Goal: Navigation & Orientation: Find specific page/section

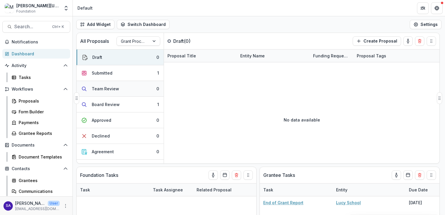
click at [95, 86] on div "Team Review" at bounding box center [105, 89] width 27 height 6
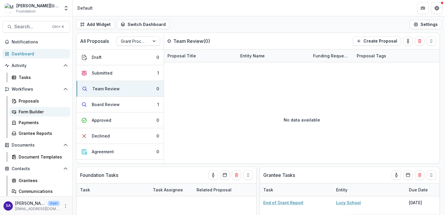
click at [28, 109] on div "Form Builder" at bounding box center [42, 112] width 47 height 6
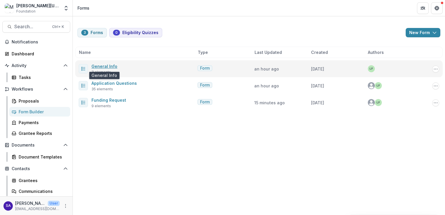
click at [93, 66] on link "General Info" at bounding box center [104, 66] width 26 height 5
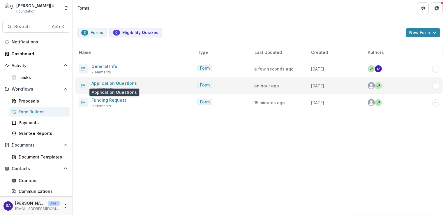
click at [108, 81] on link "Application Questions" at bounding box center [113, 83] width 45 height 5
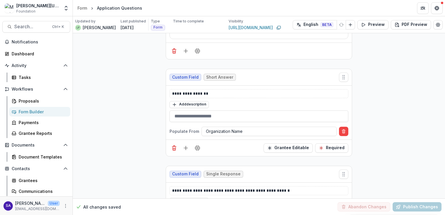
scroll to position [145, 0]
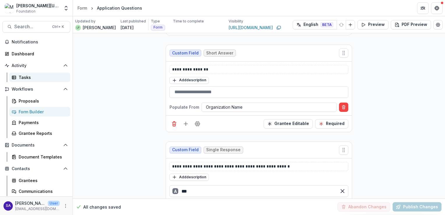
click at [25, 77] on div "Tasks" at bounding box center [42, 77] width 47 height 6
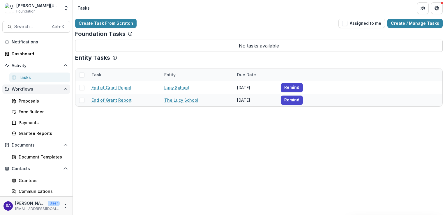
click at [14, 87] on span "Workflows" at bounding box center [36, 89] width 49 height 5
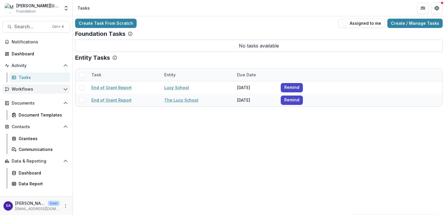
click at [14, 87] on span "Workflows" at bounding box center [36, 89] width 49 height 5
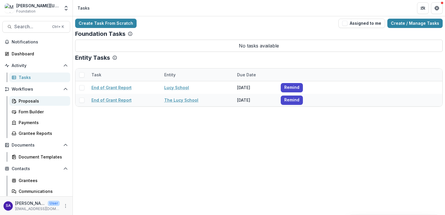
click at [24, 102] on div "Proposals" at bounding box center [42, 101] width 47 height 6
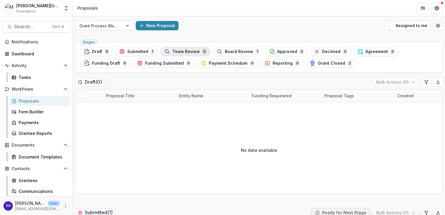
click at [189, 53] on span "Team Review" at bounding box center [185, 51] width 27 height 5
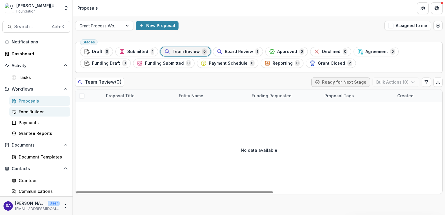
click at [19, 113] on div "Form Builder" at bounding box center [42, 112] width 47 height 6
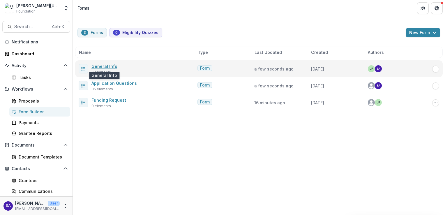
click at [107, 65] on link "General Info" at bounding box center [104, 66] width 26 height 5
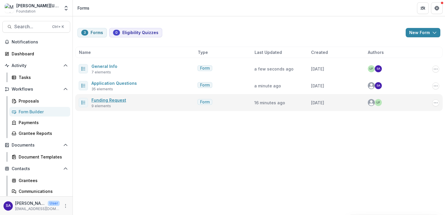
click at [110, 98] on link "Funding Request" at bounding box center [108, 99] width 35 height 5
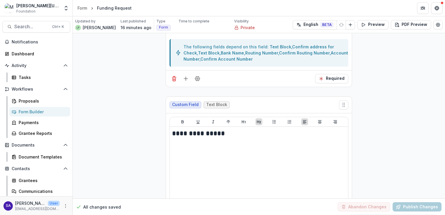
scroll to position [175, 0]
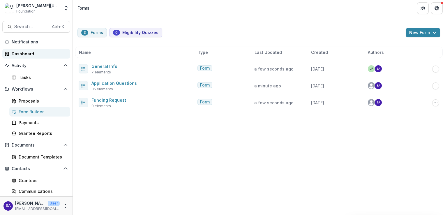
click at [23, 52] on div "Dashboard" at bounding box center [39, 54] width 54 height 6
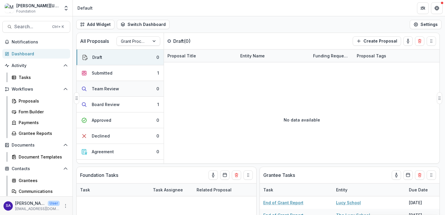
click at [101, 86] on div "Team Review" at bounding box center [105, 89] width 27 height 6
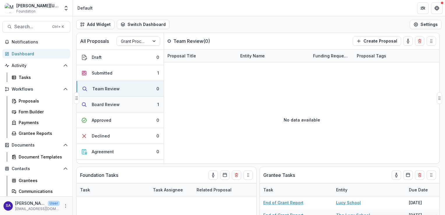
click at [105, 102] on div "Board Review" at bounding box center [106, 104] width 28 height 6
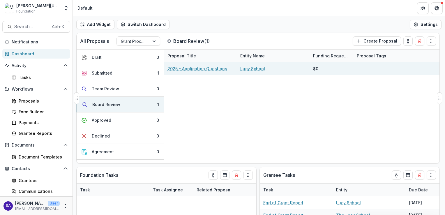
click at [190, 68] on link "2025 - Application Questions" at bounding box center [197, 68] width 60 height 6
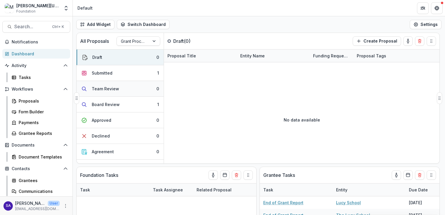
click at [89, 90] on div "Team Review" at bounding box center [100, 89] width 38 height 6
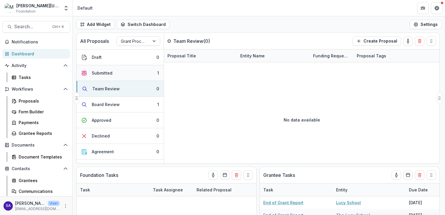
click at [95, 70] on div "Submitted" at bounding box center [102, 73] width 21 height 6
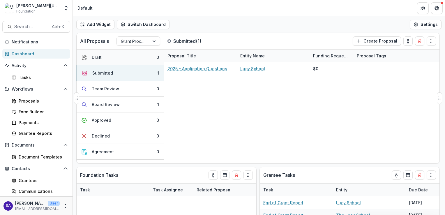
click at [99, 56] on div "Draft" at bounding box center [97, 57] width 10 height 6
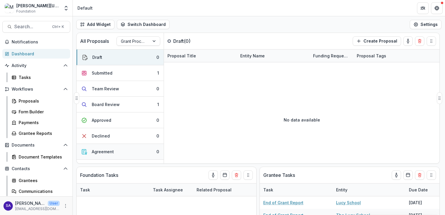
scroll to position [29, 0]
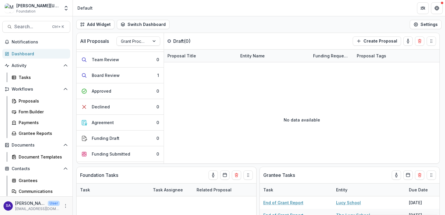
click at [86, 189] on div "Task" at bounding box center [85, 189] width 17 height 6
click at [86, 188] on div "Task" at bounding box center [85, 189] width 17 height 6
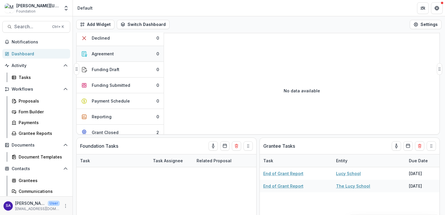
scroll to position [73, 0]
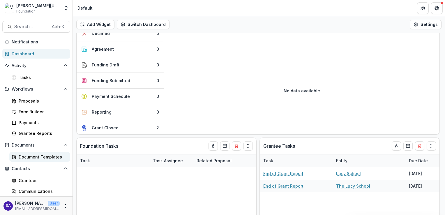
click at [40, 156] on div "Document Templates" at bounding box center [42, 157] width 47 height 6
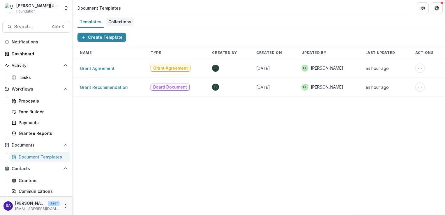
click at [126, 25] on div "Collections" at bounding box center [120, 21] width 28 height 8
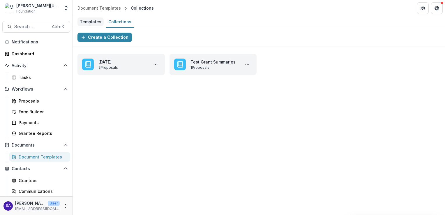
click at [91, 25] on div "Templates" at bounding box center [90, 21] width 26 height 8
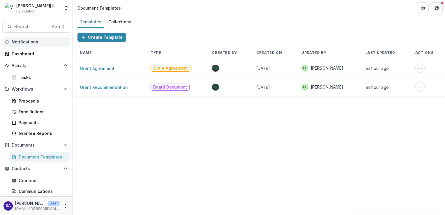
click at [26, 41] on span "Notifications" at bounding box center [40, 42] width 56 height 5
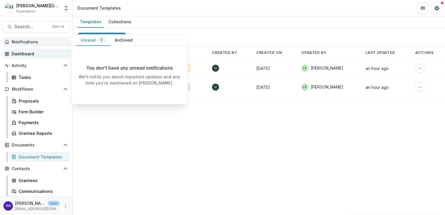
click at [27, 51] on div "Dashboard" at bounding box center [39, 54] width 54 height 6
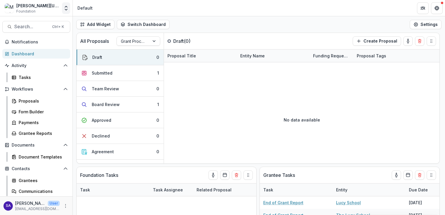
click at [66, 8] on icon "Open entity switcher" at bounding box center [66, 8] width 6 height 6
click at [66, 11] on icon "Open entity switcher" at bounding box center [66, 8] width 6 height 6
click at [26, 75] on div "Tasks" at bounding box center [42, 77] width 47 height 6
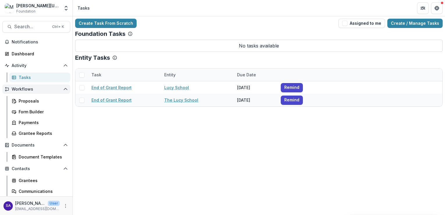
click at [25, 86] on button "Workflows" at bounding box center [36, 88] width 68 height 9
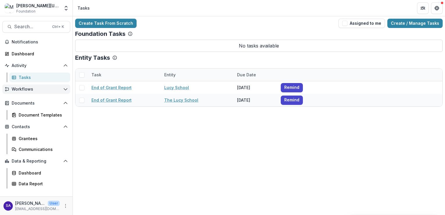
click at [26, 86] on button "Workflows" at bounding box center [36, 88] width 68 height 9
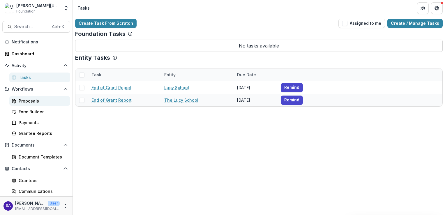
click at [26, 101] on div "Proposals" at bounding box center [42, 101] width 47 height 6
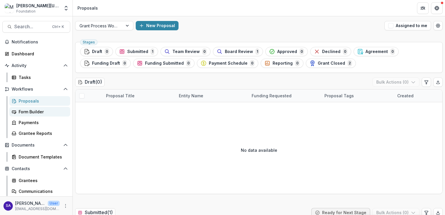
click at [29, 109] on div "Form Builder" at bounding box center [42, 112] width 47 height 6
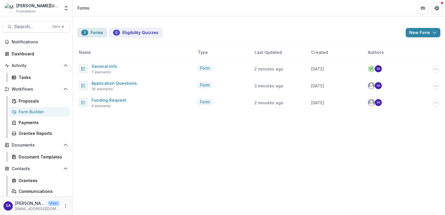
click at [93, 33] on button "3 Forms" at bounding box center [91, 32] width 29 height 9
click at [434, 32] on icon "button" at bounding box center [434, 32] width 5 height 5
click at [29, 155] on div "Document Templates" at bounding box center [42, 157] width 47 height 6
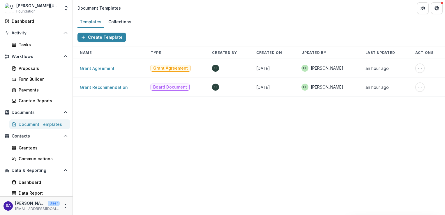
scroll to position [34, 0]
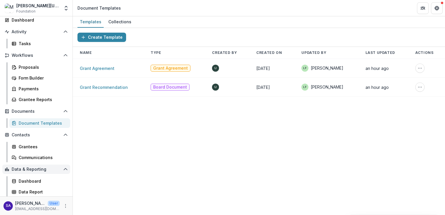
click at [34, 165] on button "Data & Reporting" at bounding box center [36, 168] width 68 height 9
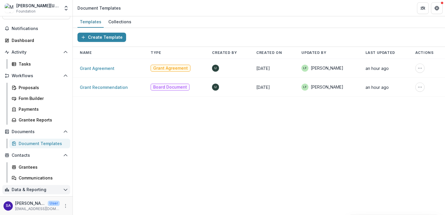
click at [31, 188] on span "Data & Reporting" at bounding box center [36, 189] width 49 height 5
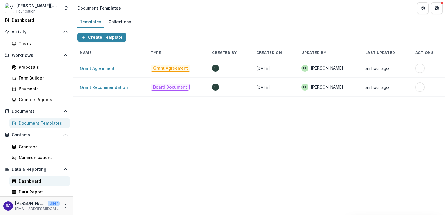
click at [33, 180] on div "Dashboard" at bounding box center [42, 181] width 47 height 6
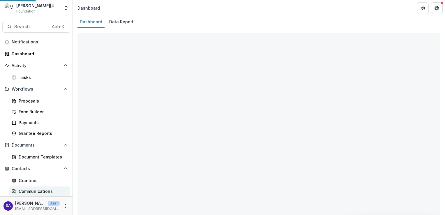
select select "**********"
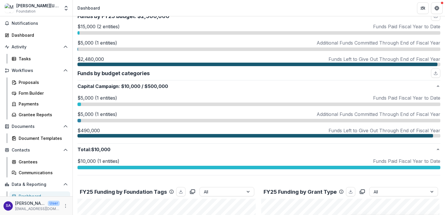
scroll to position [34, 0]
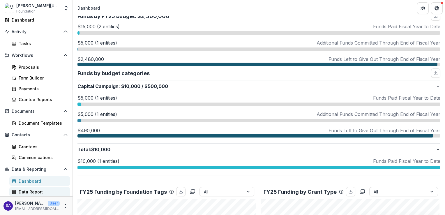
click at [26, 190] on div "Data Report" at bounding box center [42, 192] width 47 height 6
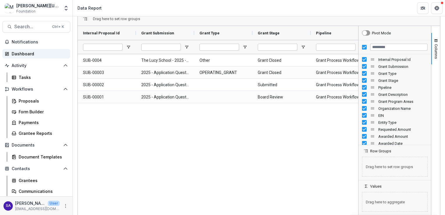
click at [23, 54] on div "Dashboard" at bounding box center [39, 54] width 54 height 6
